Goal: Information Seeking & Learning: Learn about a topic

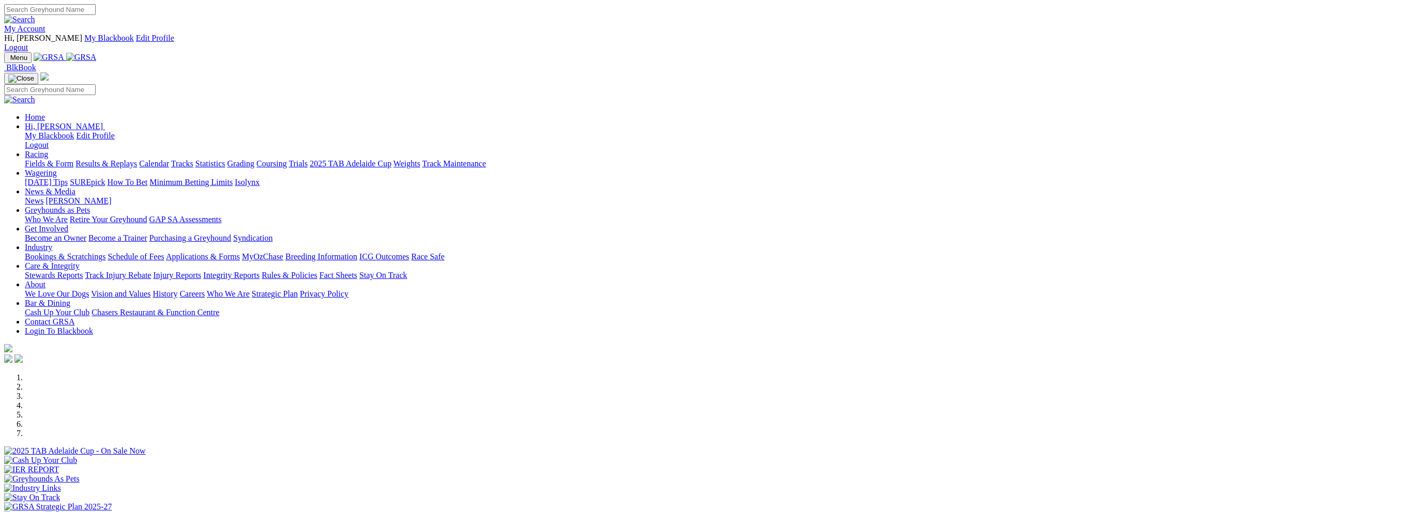
scroll to position [155, 0]
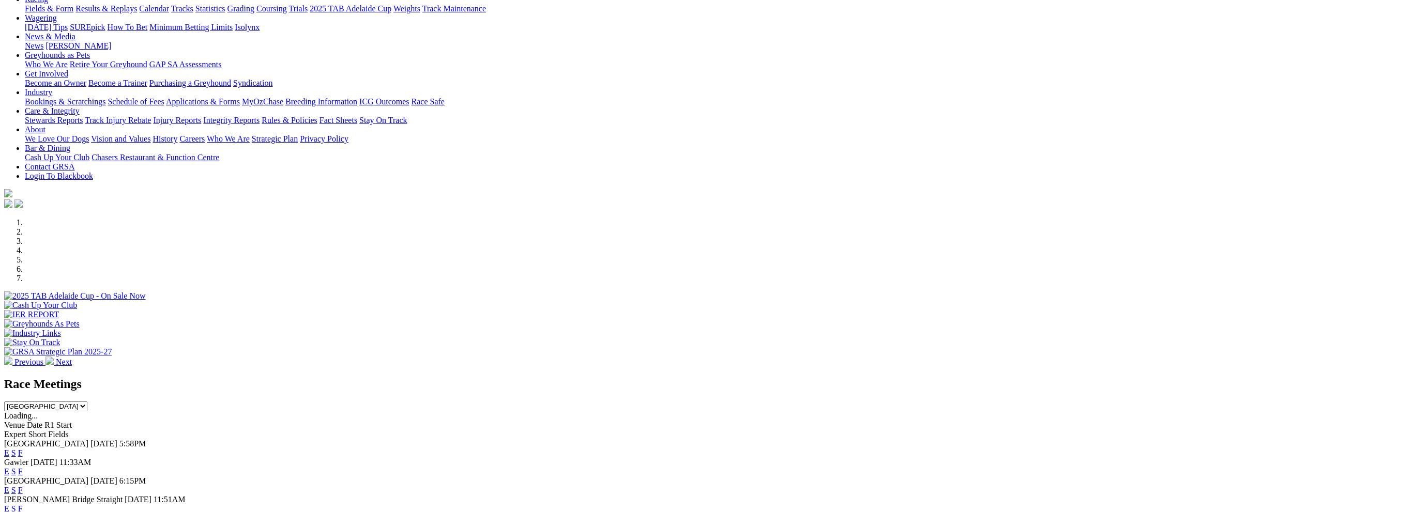
click at [9, 449] on link "E" at bounding box center [6, 453] width 5 height 9
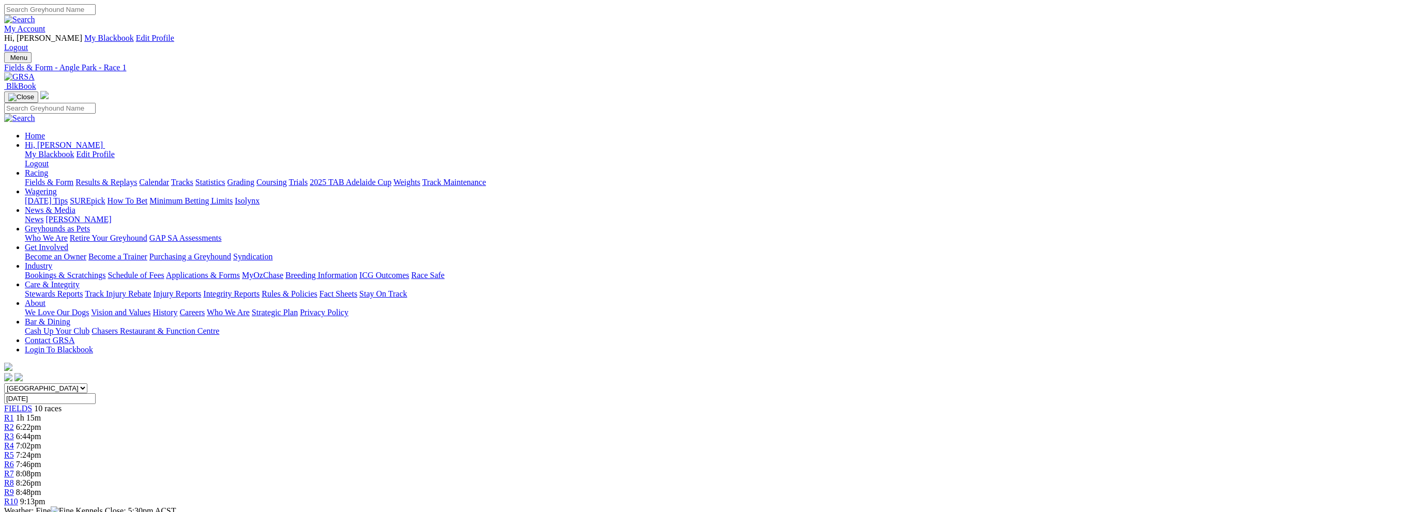
click at [41, 479] on span "8:26pm" at bounding box center [28, 483] width 25 height 9
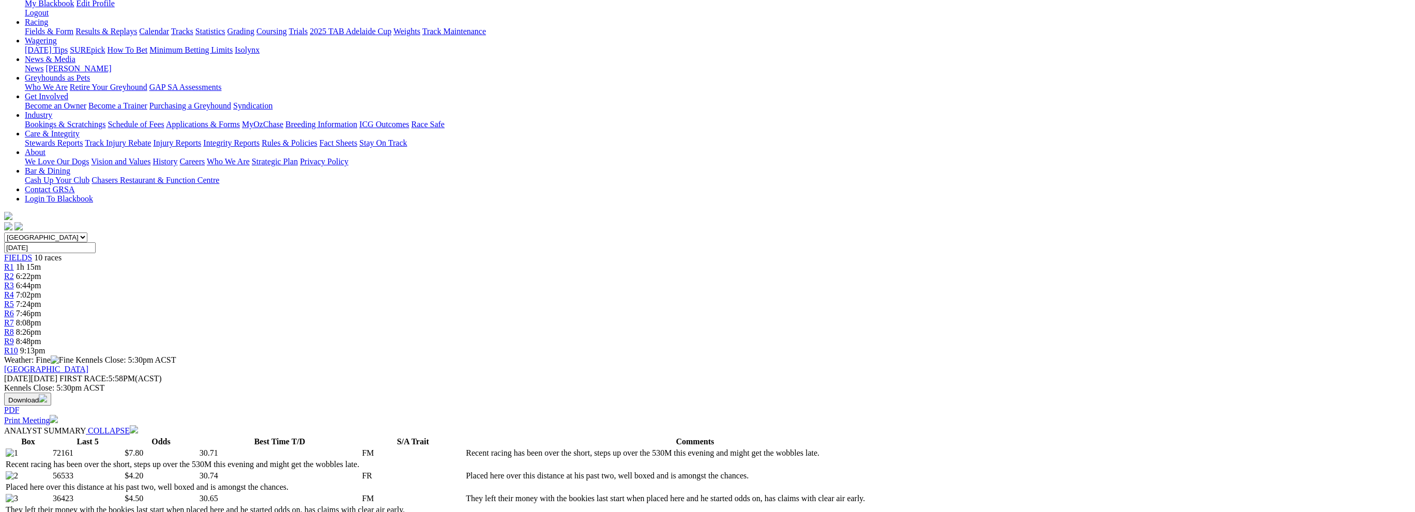
scroll to position [155, 0]
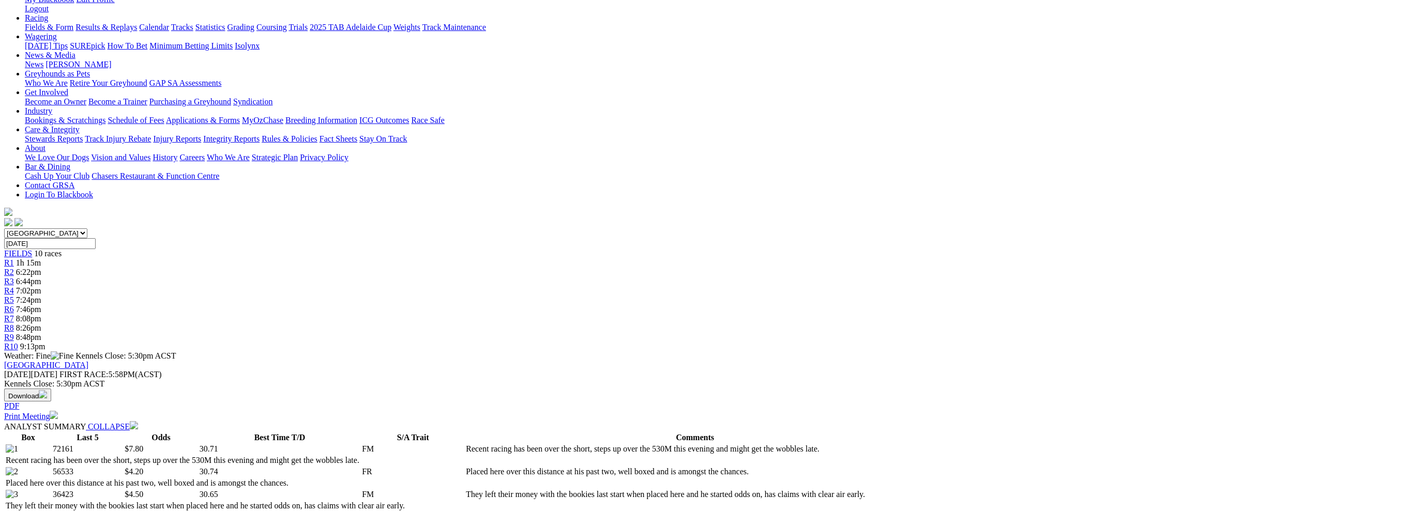
click at [138, 421] on img at bounding box center [134, 425] width 8 height 8
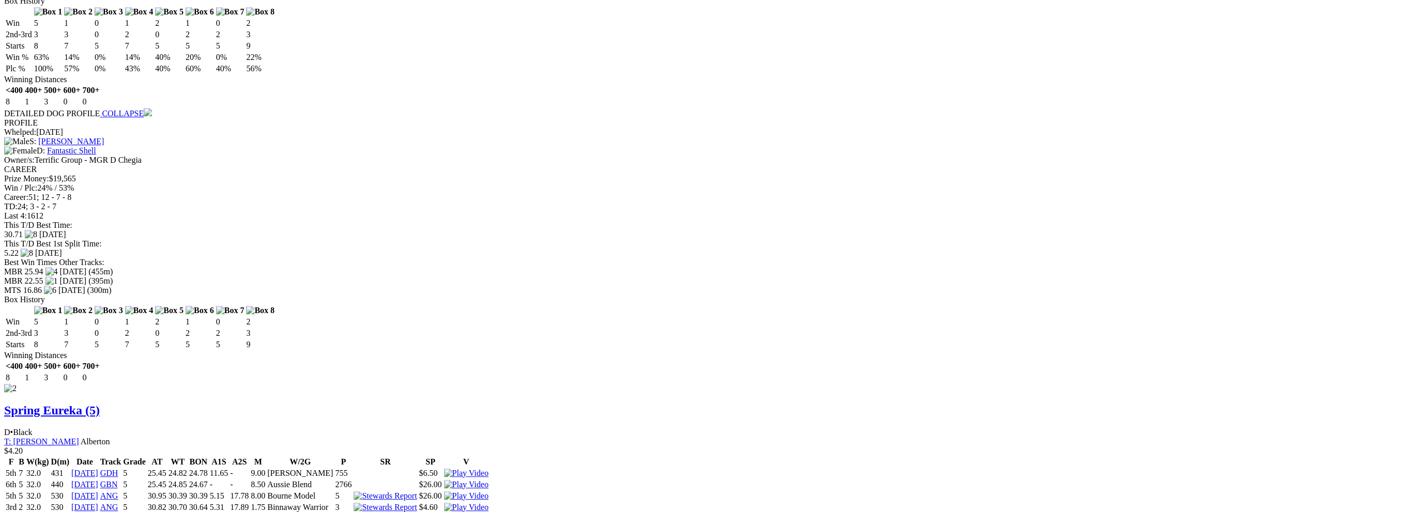
scroll to position [1189, 0]
